Goal: Task Accomplishment & Management: Complete application form

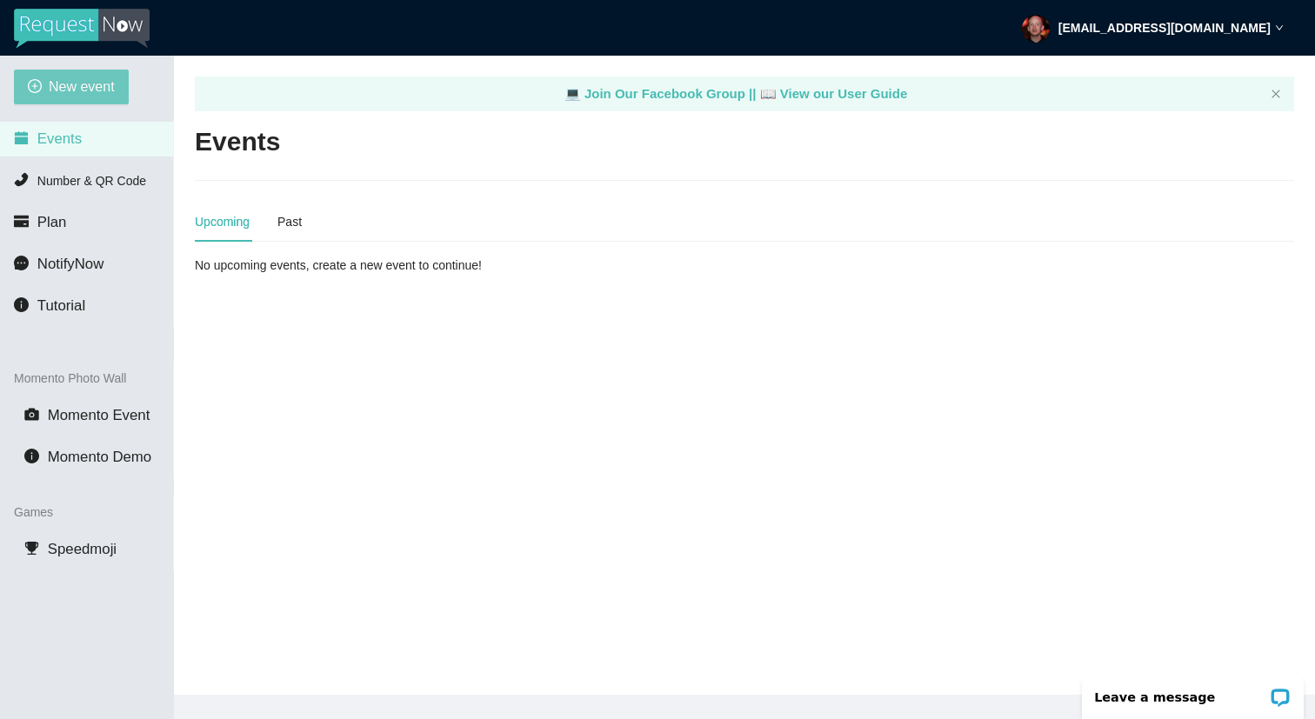
click at [91, 82] on span "New event" at bounding box center [82, 87] width 66 height 22
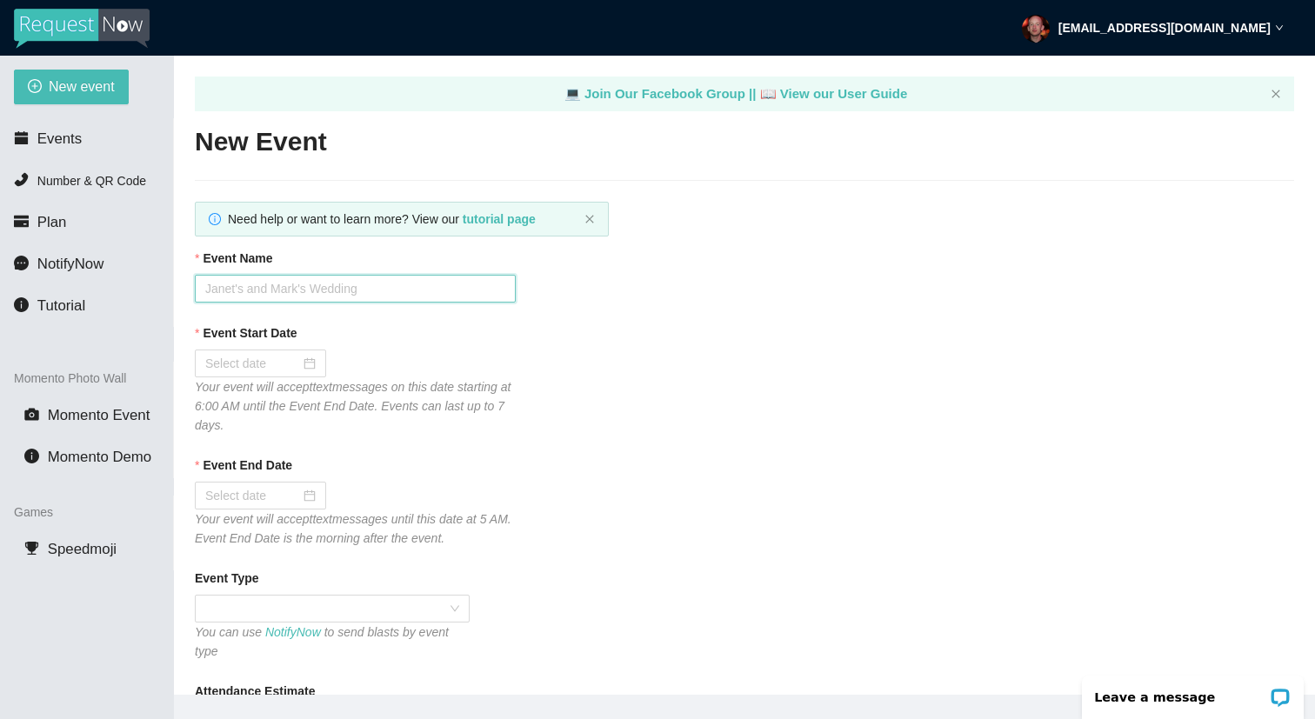
click at [383, 294] on input "Event Name" at bounding box center [355, 289] width 321 height 28
type input "[PERSON_NAME]'s Tavern"
click at [293, 364] on div at bounding box center [260, 363] width 110 height 19
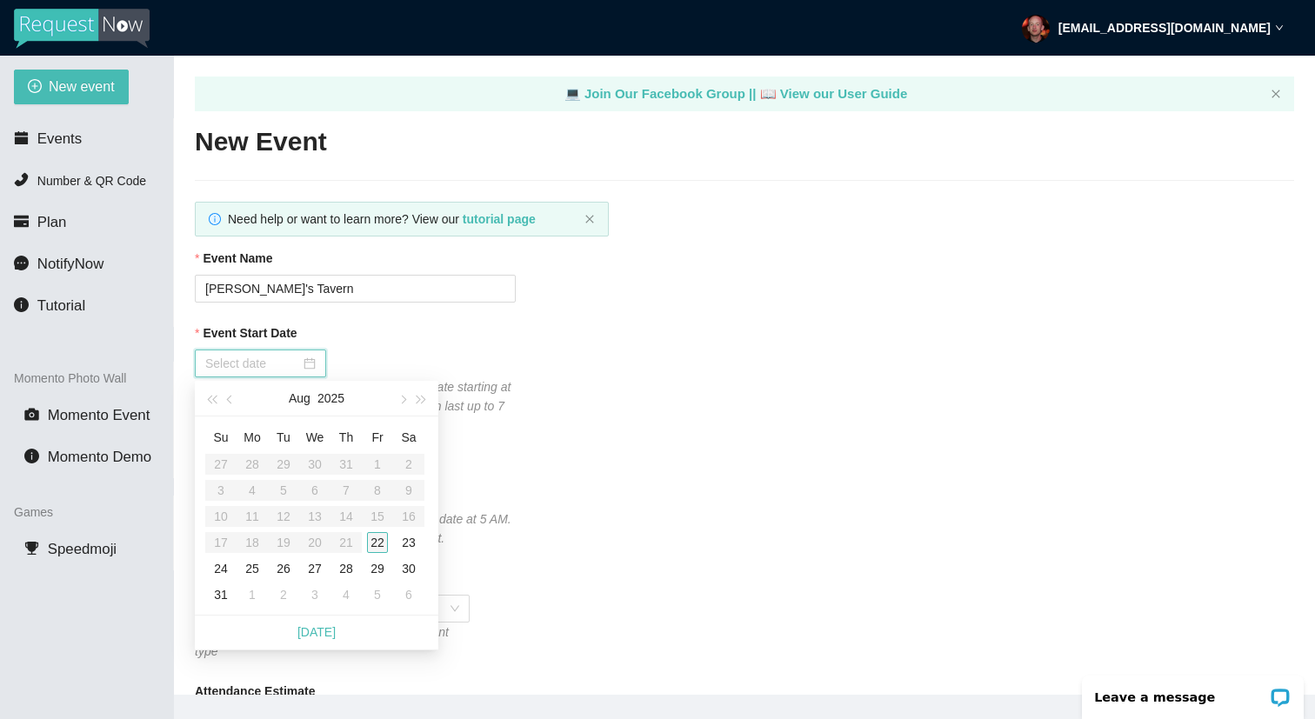
type input "[DATE]"
click at [374, 536] on div "22" at bounding box center [377, 542] width 21 height 21
type input "[DATE]"
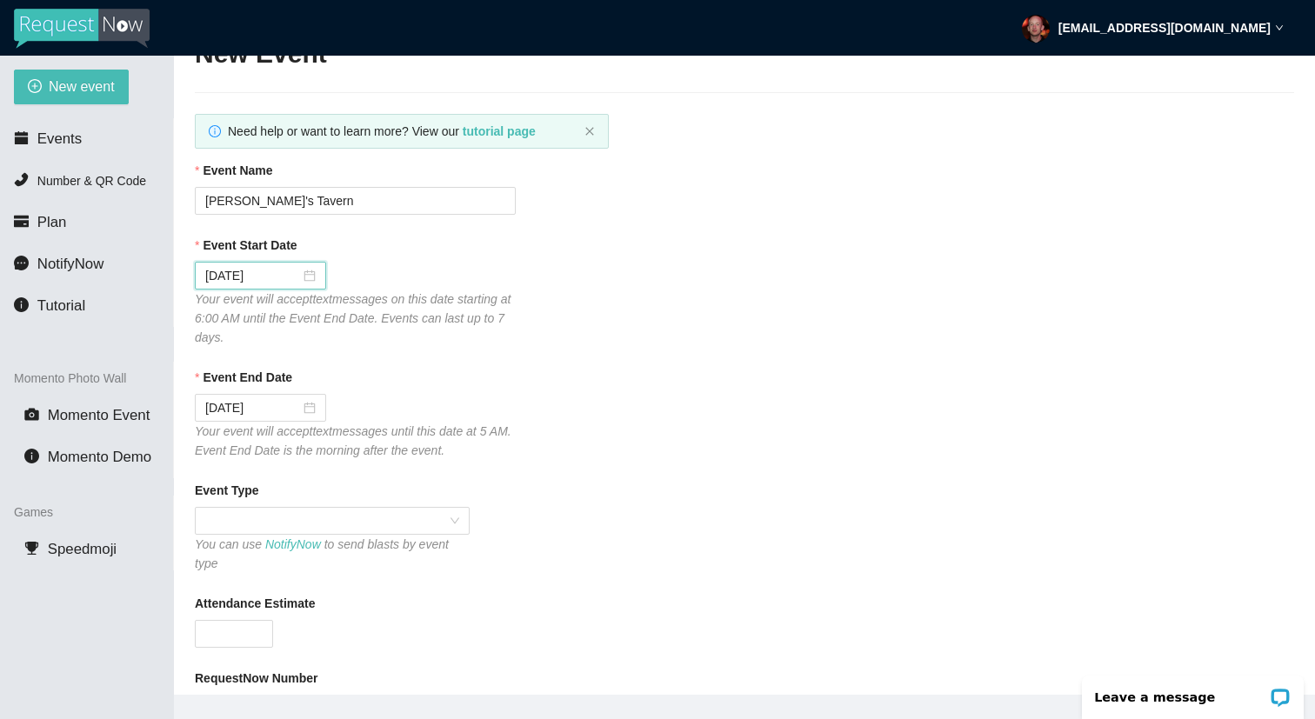
scroll to position [232, 0]
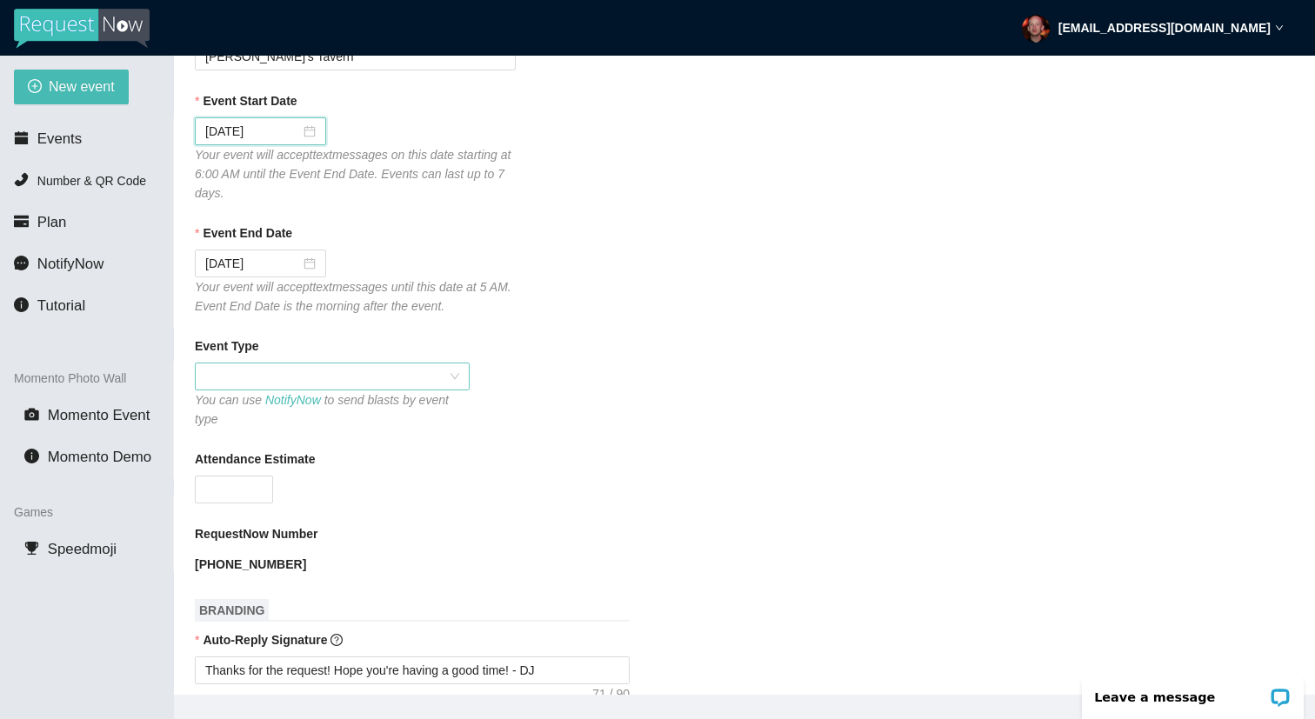
click at [353, 375] on span at bounding box center [332, 377] width 254 height 26
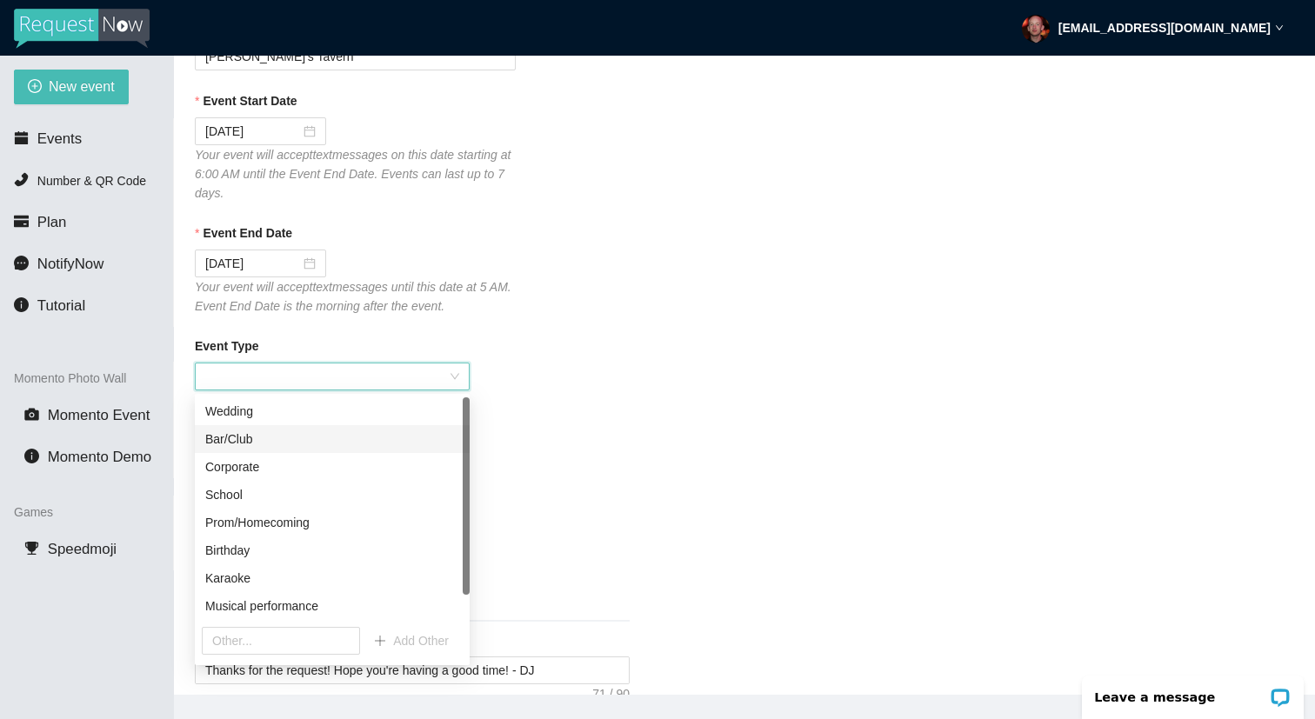
click at [347, 439] on div "Bar/Club" at bounding box center [332, 439] width 254 height 19
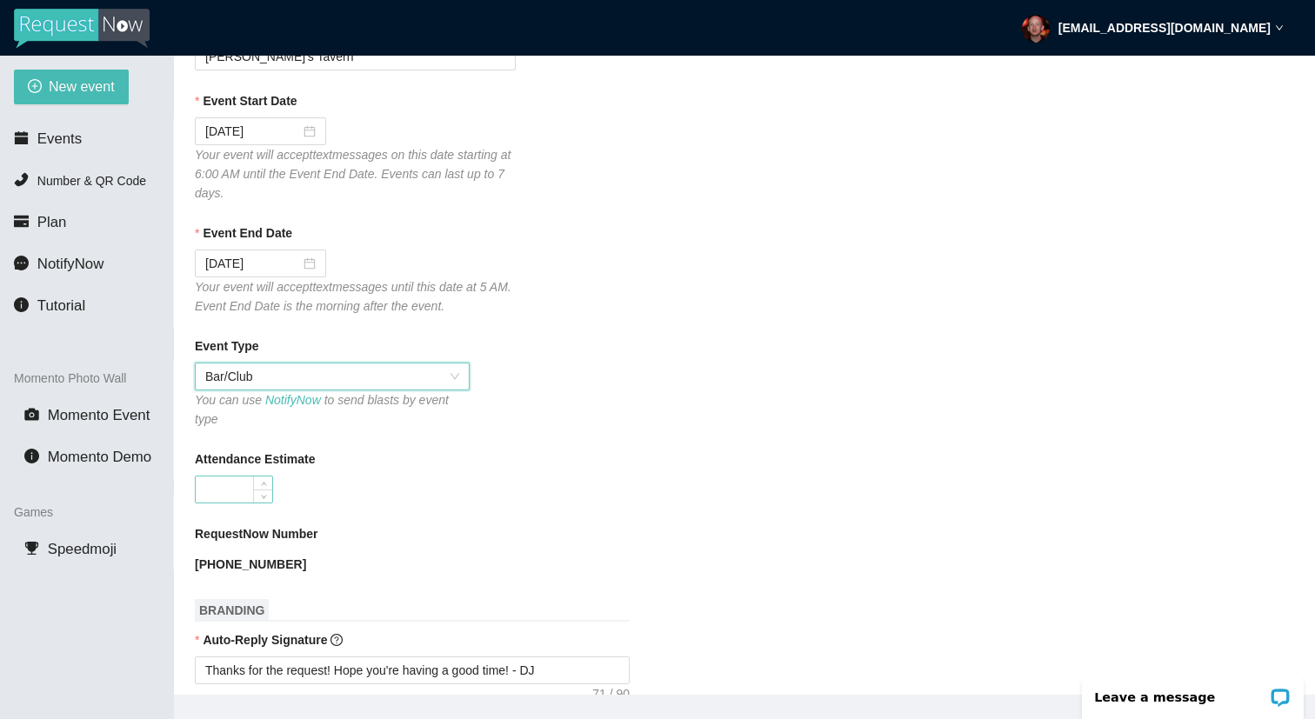
click at [246, 483] on input "Attendance Estimate" at bounding box center [234, 490] width 77 height 26
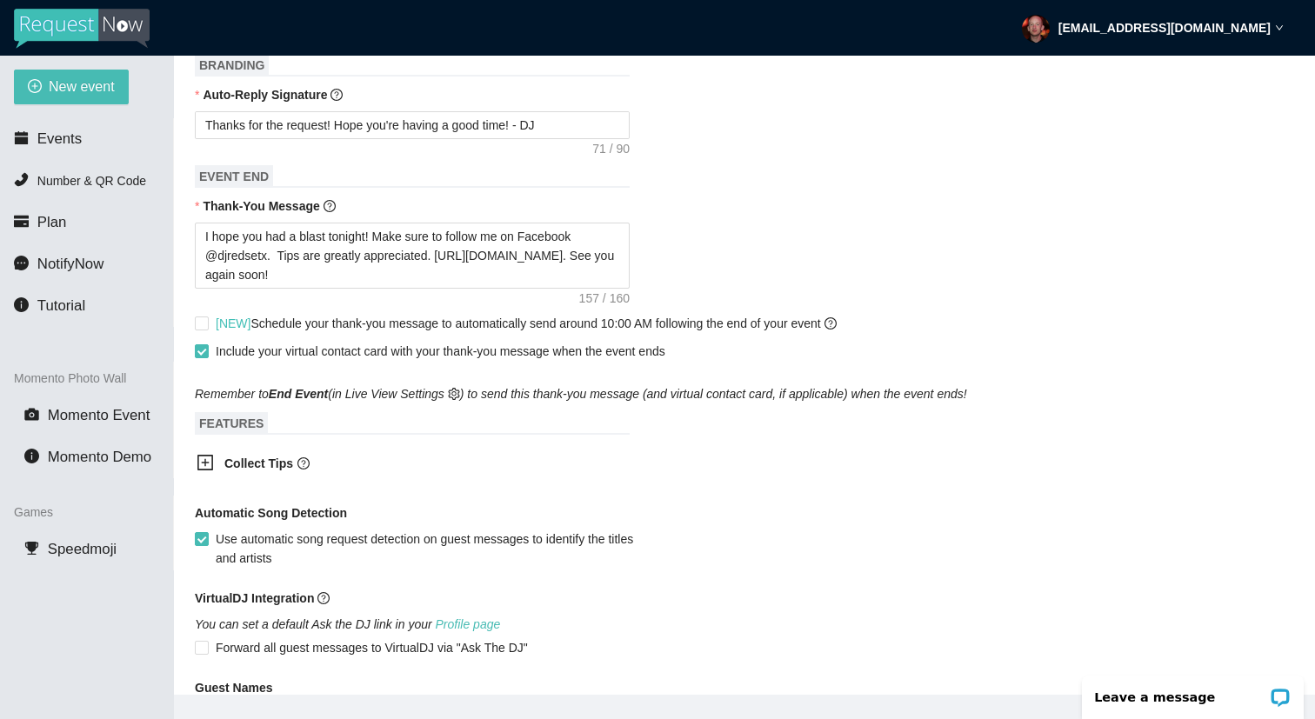
scroll to position [779, 0]
type input "200"
click at [258, 464] on b "Collect Tips" at bounding box center [258, 463] width 69 height 14
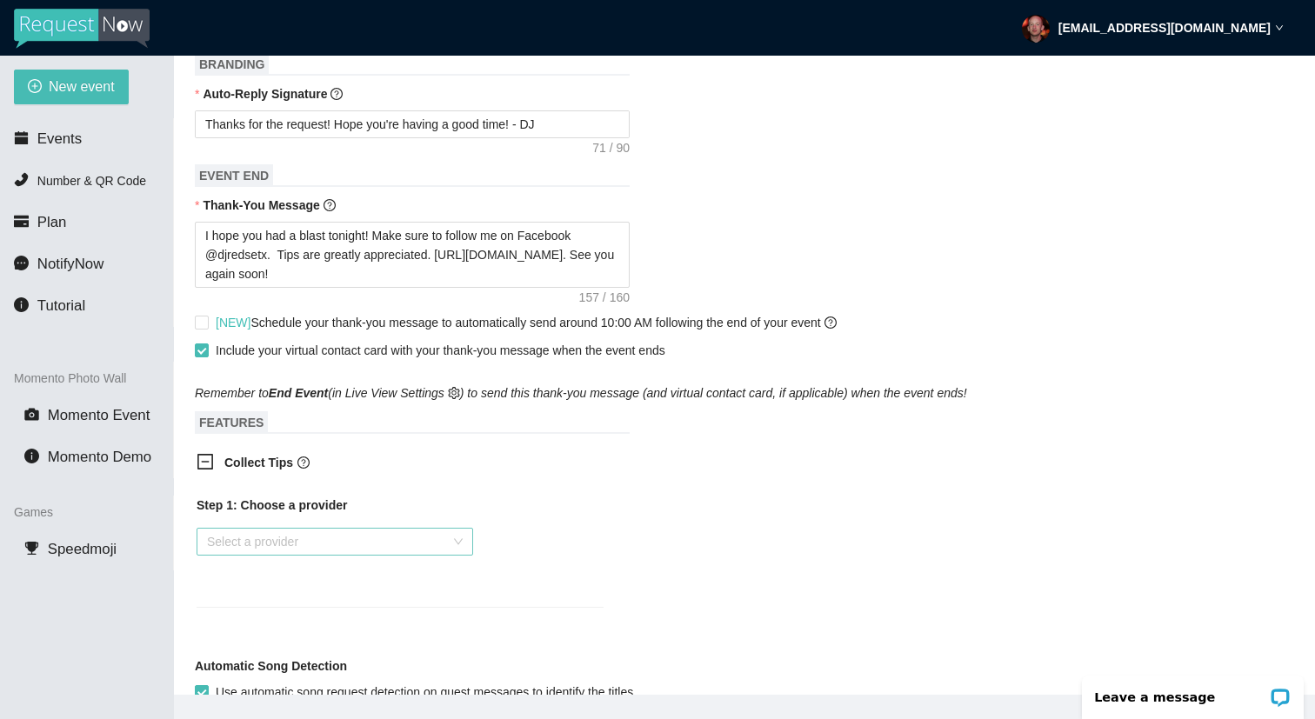
click at [319, 545] on input "search" at bounding box center [329, 542] width 244 height 26
click at [329, 629] on div "Cash App" at bounding box center [335, 640] width 277 height 28
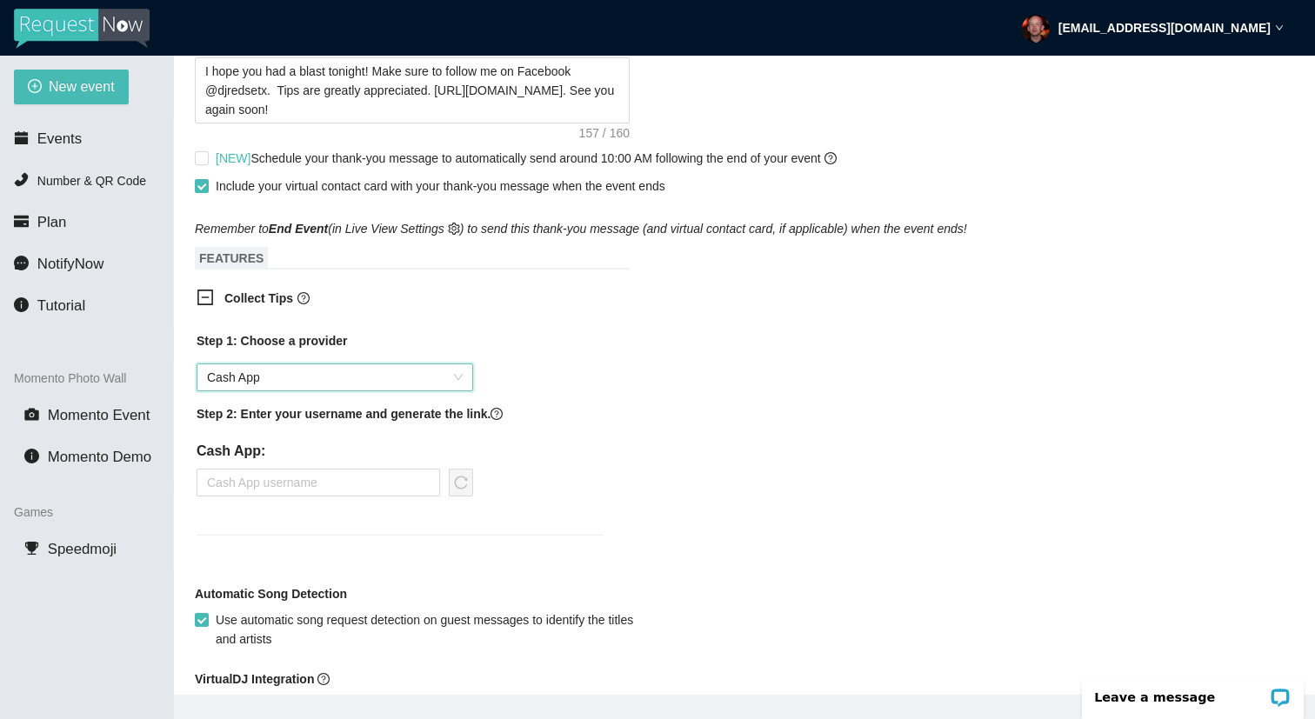
scroll to position [970, 0]
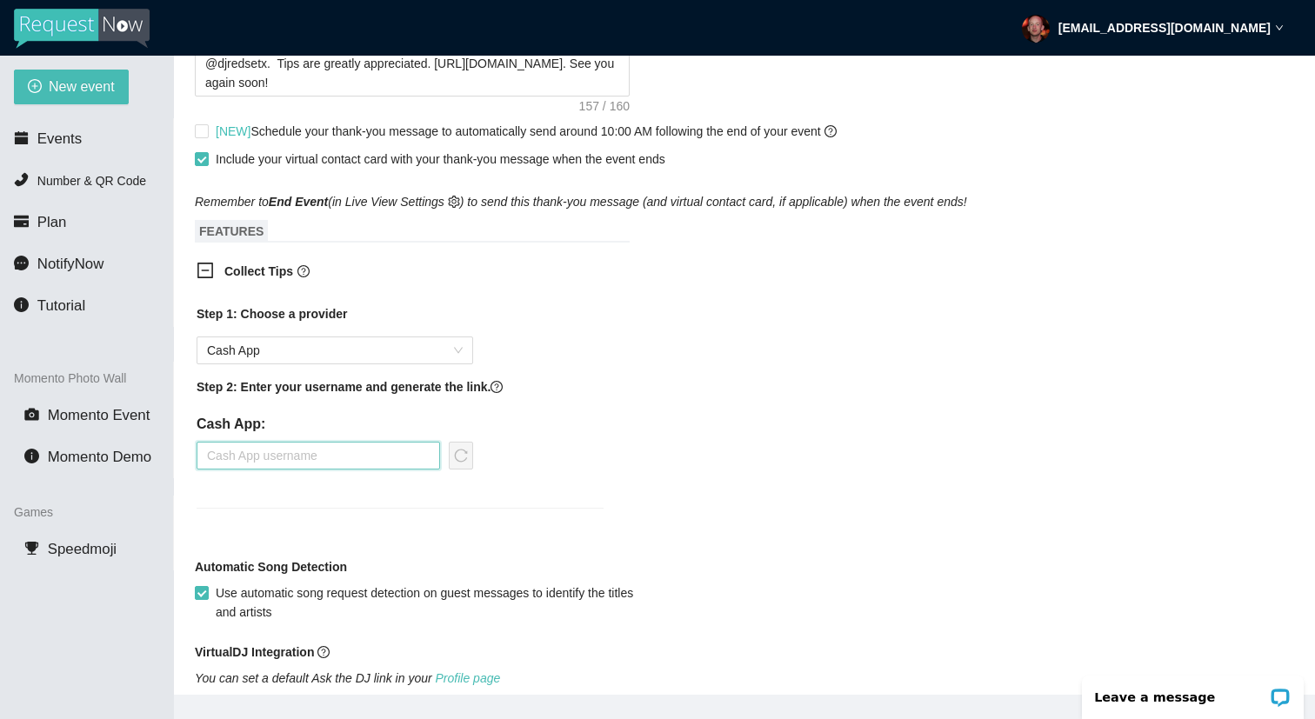
click at [384, 464] on input "text" at bounding box center [319, 456] width 244 height 28
type input "dr409"
click at [461, 463] on icon "reload" at bounding box center [461, 456] width 14 height 14
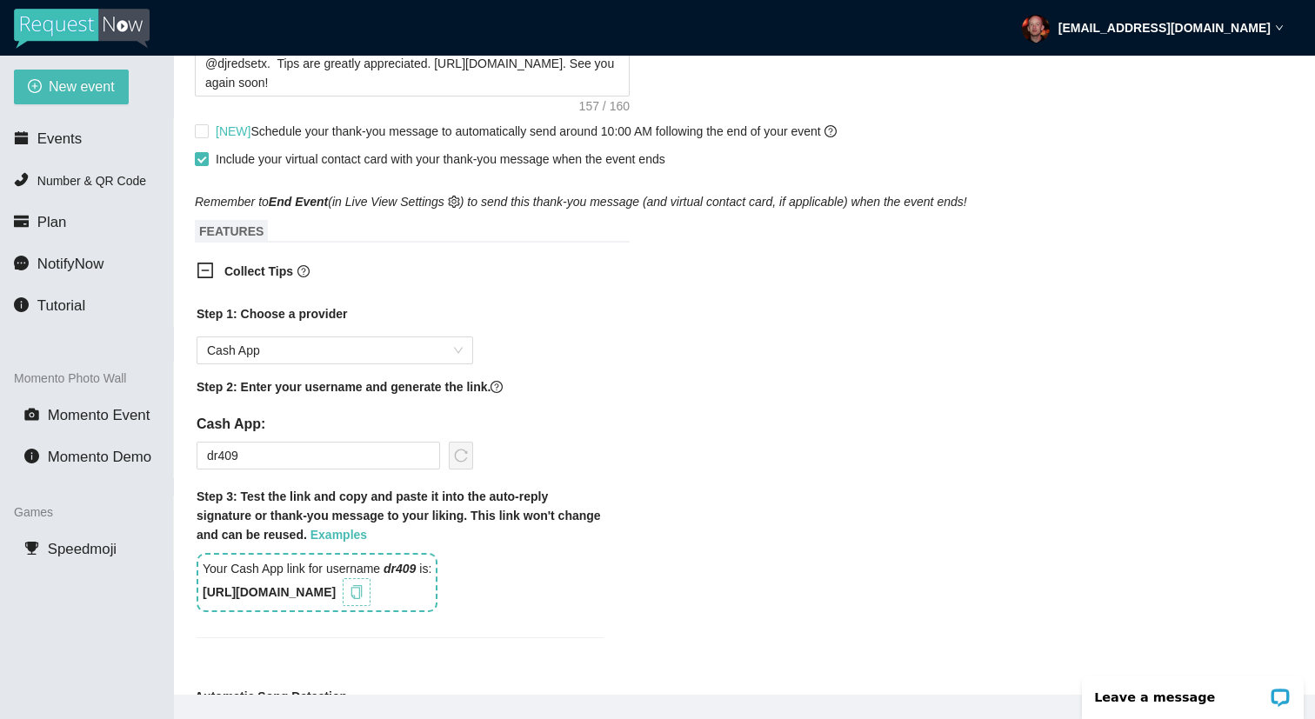
click at [366, 594] on span "copy" at bounding box center [356, 592] width 19 height 14
click at [519, 483] on div "Step 1: Choose a provider Cash App Step 2: Enter your username and generate the…" at bounding box center [400, 460] width 407 height 312
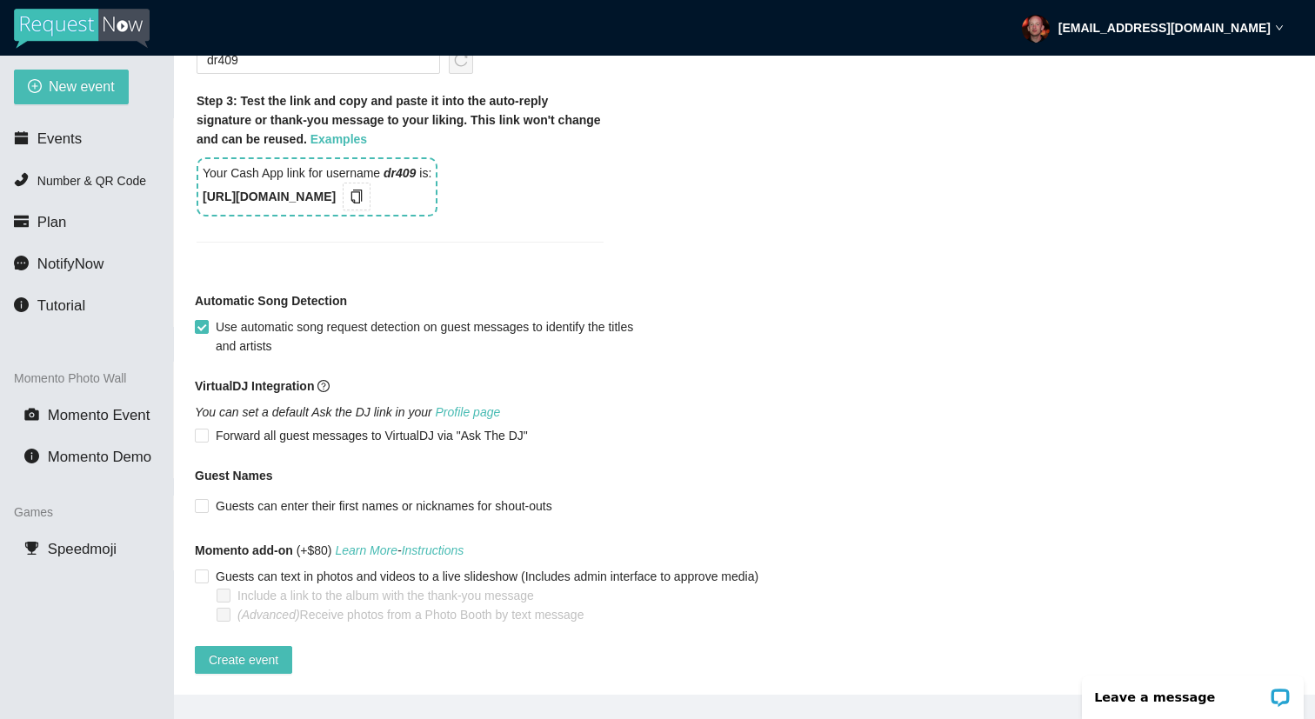
scroll to position [1387, 0]
click at [281, 646] on button "Create event" at bounding box center [243, 660] width 97 height 28
